Goal: Task Accomplishment & Management: Complete application form

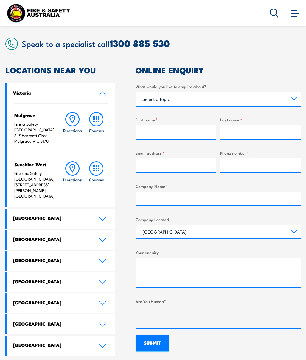
scroll to position [110, 0]
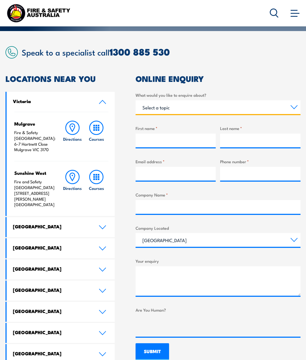
click at [194, 109] on select "Select a topic Training Emergency Response Services General Enquiry" at bounding box center [218, 107] width 165 height 14
select select "General Enquiry"
click at [136, 100] on select "Select a topic Training Emergency Response Services General Enquiry" at bounding box center [218, 107] width 165 height 14
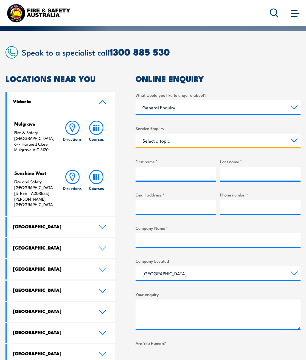
click at [190, 143] on select "Select a topic Assistance in completing an online enrolment booking Request a c…" at bounding box center [218, 140] width 165 height 14
select select "Request a copy of a certificate"
click at [136, 133] on select "Select a topic Assistance in completing an online enrolment booking Request a c…" at bounding box center [218, 140] width 165 height 14
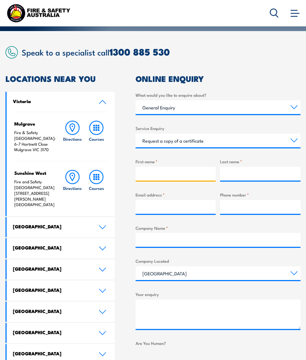
click at [170, 172] on input "First name *" at bounding box center [176, 174] width 80 height 14
type input "Cuan"
type input "[PERSON_NAME]"
click at [179, 210] on input "Email address *" at bounding box center [176, 207] width 80 height 14
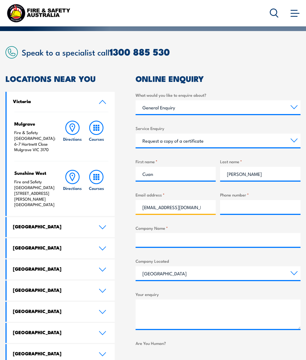
type input "[EMAIL_ADDRESS][DOMAIN_NAME]"
click at [246, 202] on input "Phone number *" at bounding box center [260, 207] width 80 height 14
type input "0487407945"
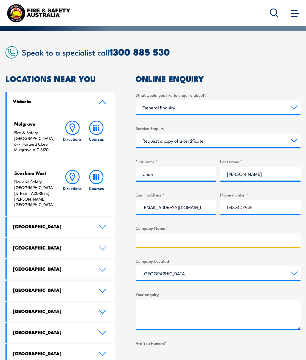
click at [164, 244] on input "Company Name *" at bounding box center [218, 240] width 165 height 14
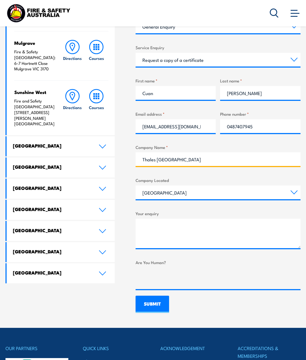
scroll to position [192, 0]
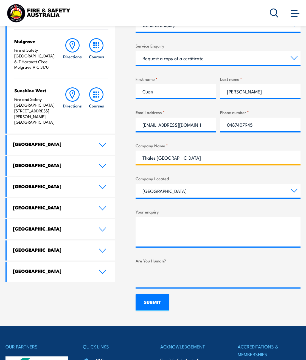
type input "Thales [GEOGRAPHIC_DATA]"
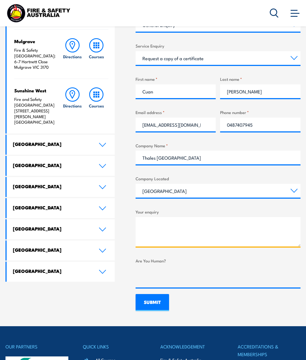
click at [150, 222] on textarea "Your enquiry" at bounding box center [218, 231] width 165 height 29
type textarea "Can I please get a copy of my Fire safety advisor and chief warden certificates…"
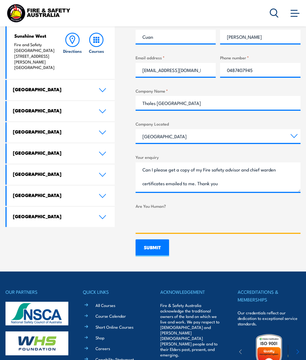
scroll to position [247, 0]
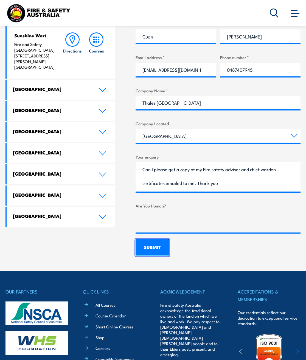
click at [156, 247] on input "SUBMIT" at bounding box center [152, 247] width 33 height 17
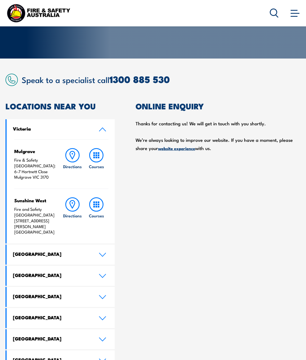
scroll to position [0, 0]
